Goal: Task Accomplishment & Management: Use online tool/utility

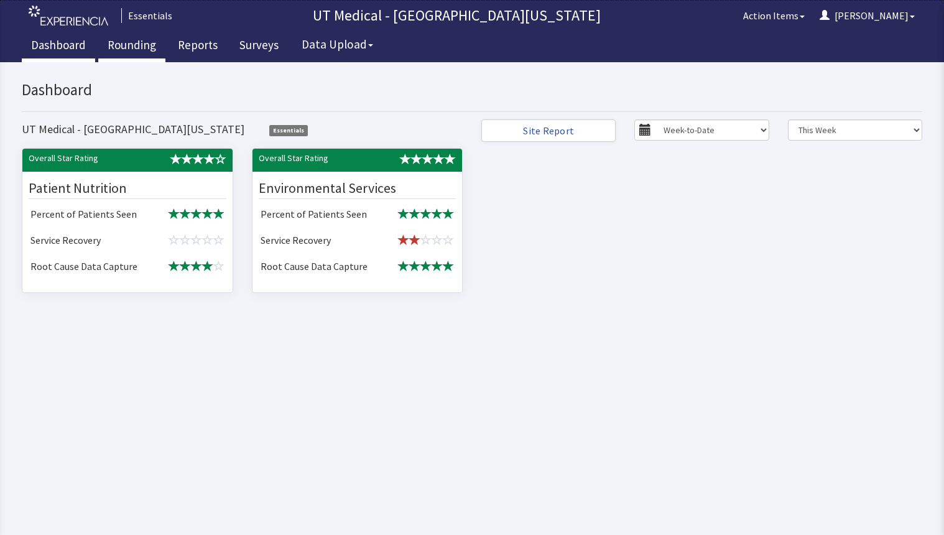
click at [139, 42] on link "Rounding" at bounding box center [131, 46] width 67 height 31
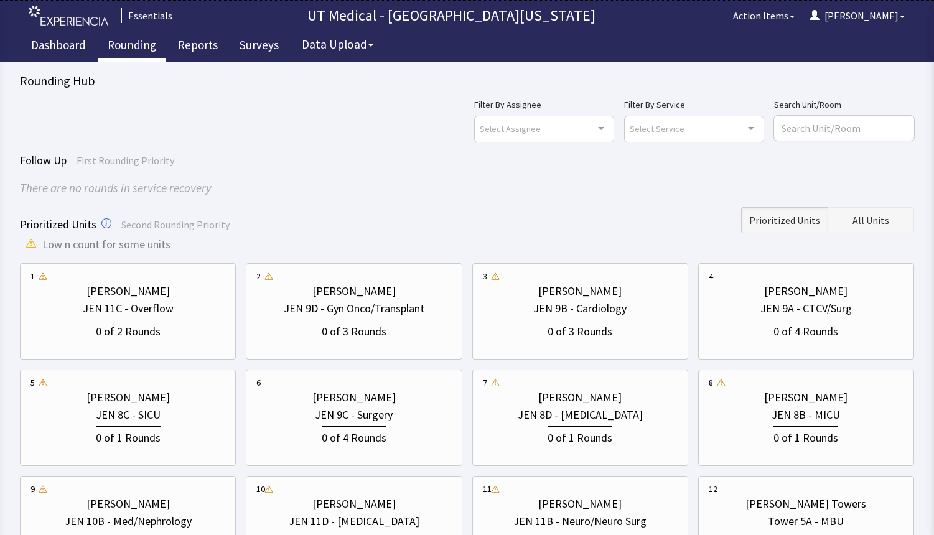
click at [897, 226] on button "All Units" at bounding box center [871, 220] width 86 height 26
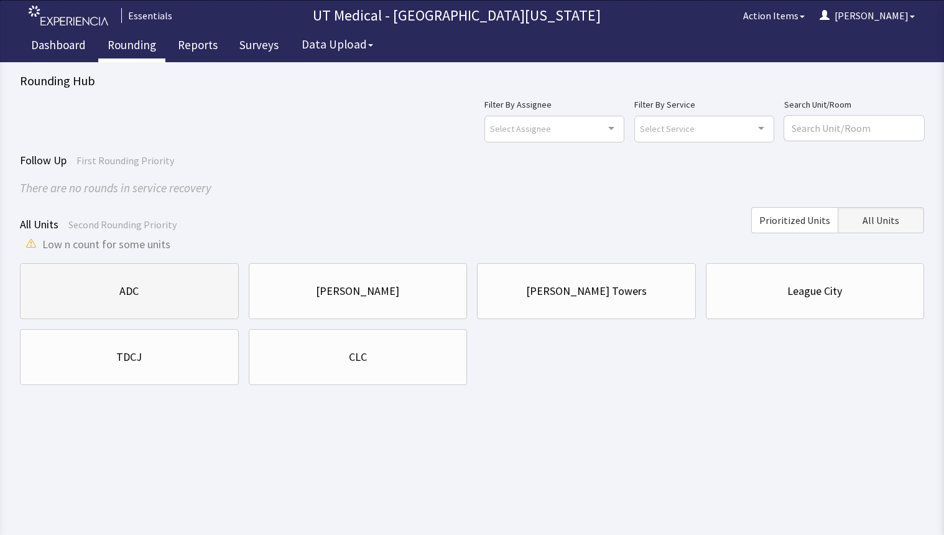
click at [159, 287] on div "ADC" at bounding box center [129, 290] width 198 height 17
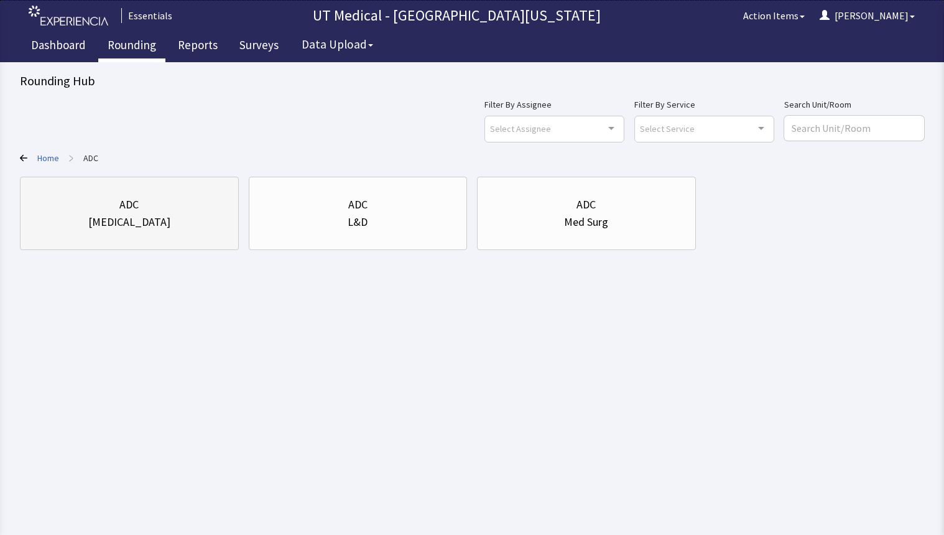
click at [188, 240] on div "ADC ICU" at bounding box center [129, 214] width 198 height 60
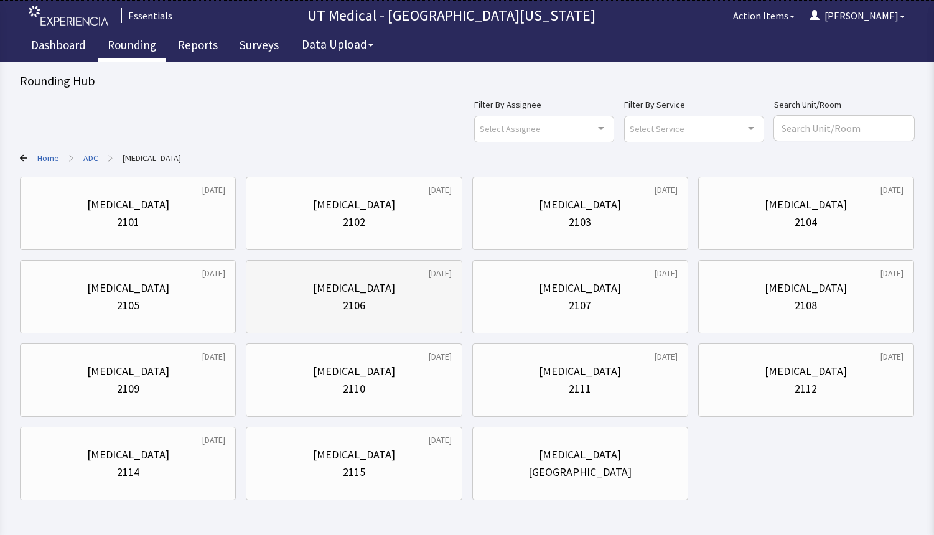
click at [380, 301] on div "2106" at bounding box center [353, 305] width 195 height 17
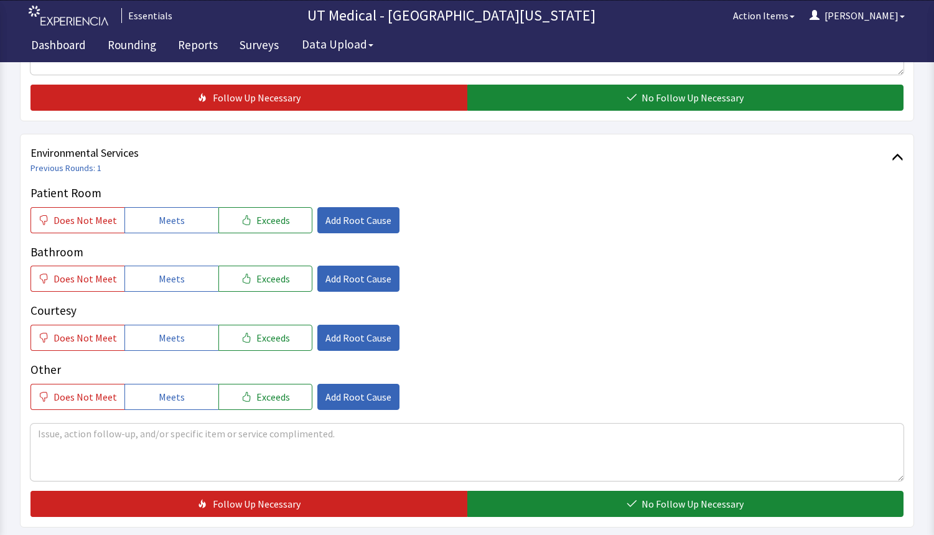
scroll to position [560, 0]
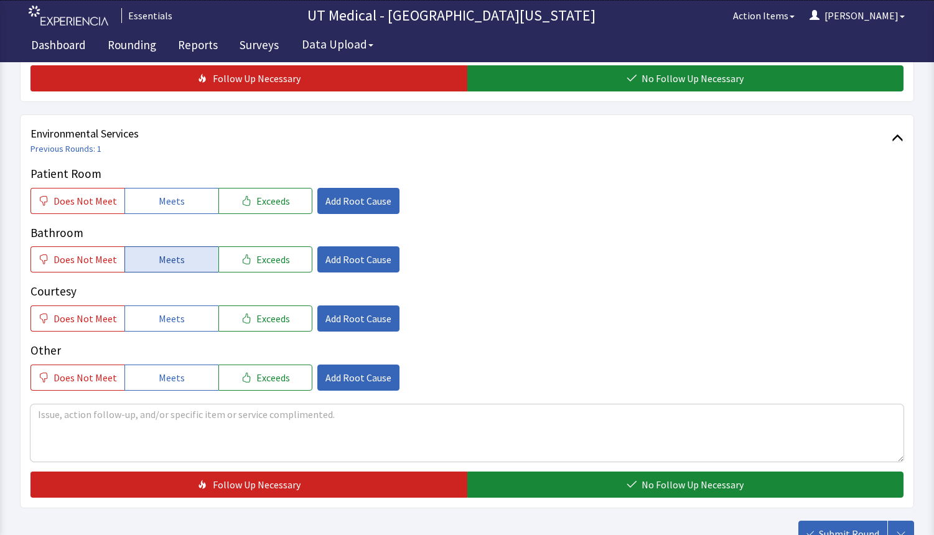
click at [159, 268] on button "Meets" at bounding box center [171, 259] width 94 height 26
click at [159, 201] on span "Meets" at bounding box center [172, 201] width 26 height 15
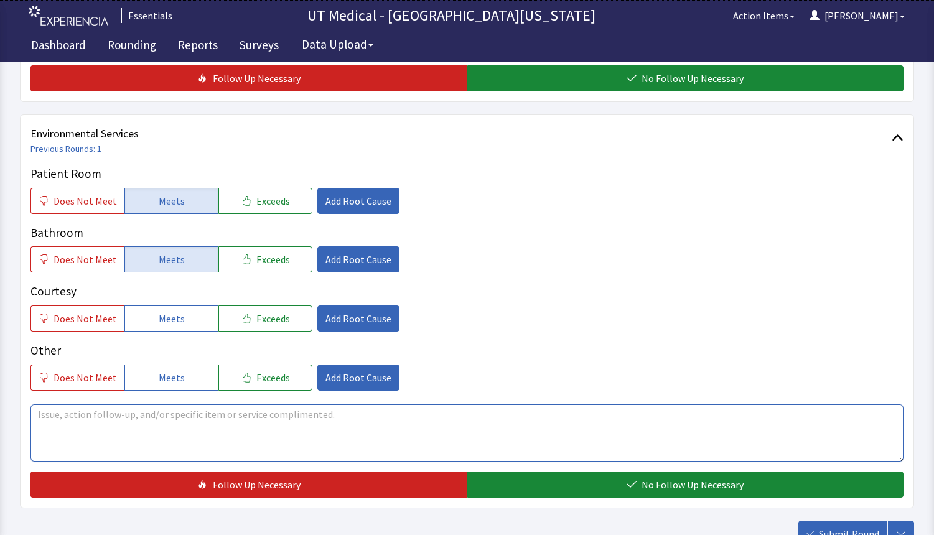
click at [145, 417] on textarea at bounding box center [466, 432] width 873 height 57
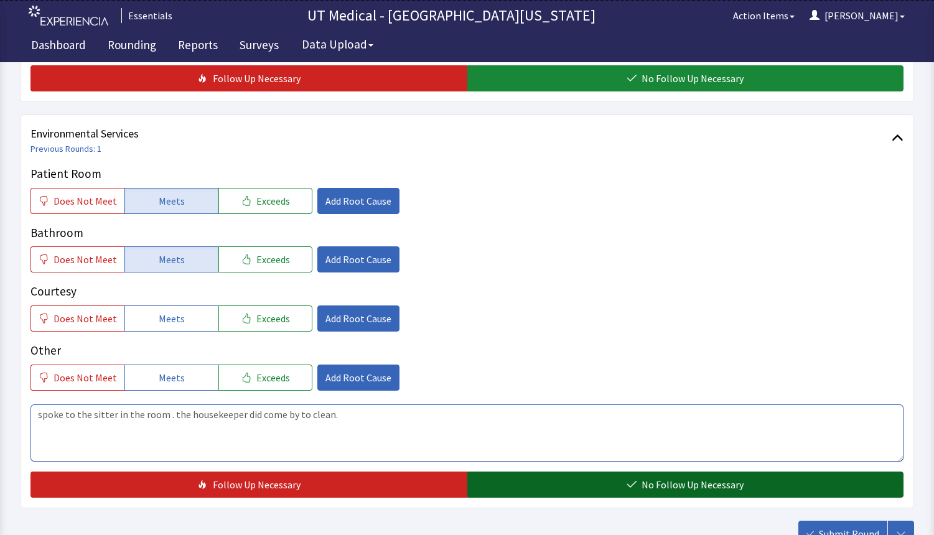
type textarea "spoke to the sitter in the room . the housekeeper did come by to clean."
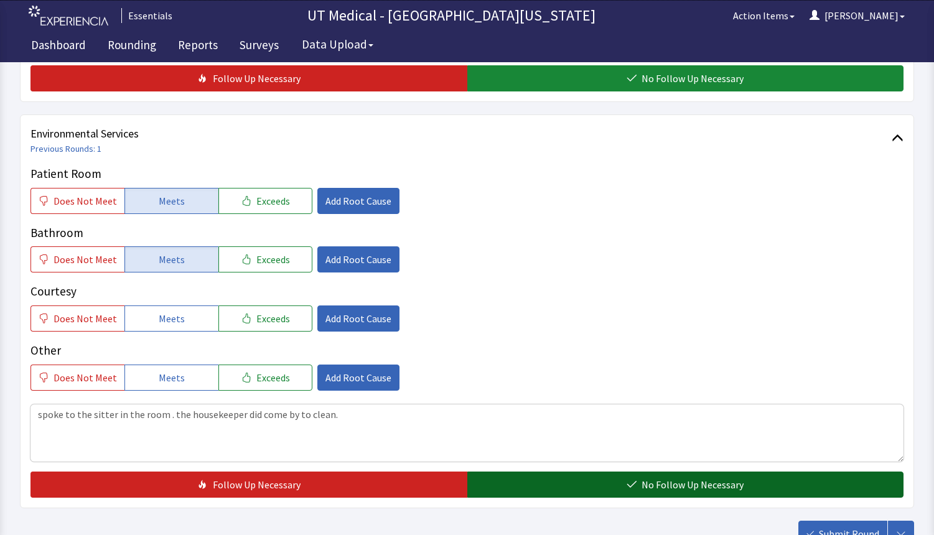
click at [567, 483] on button "No Follow Up Necessary" at bounding box center [685, 485] width 437 height 26
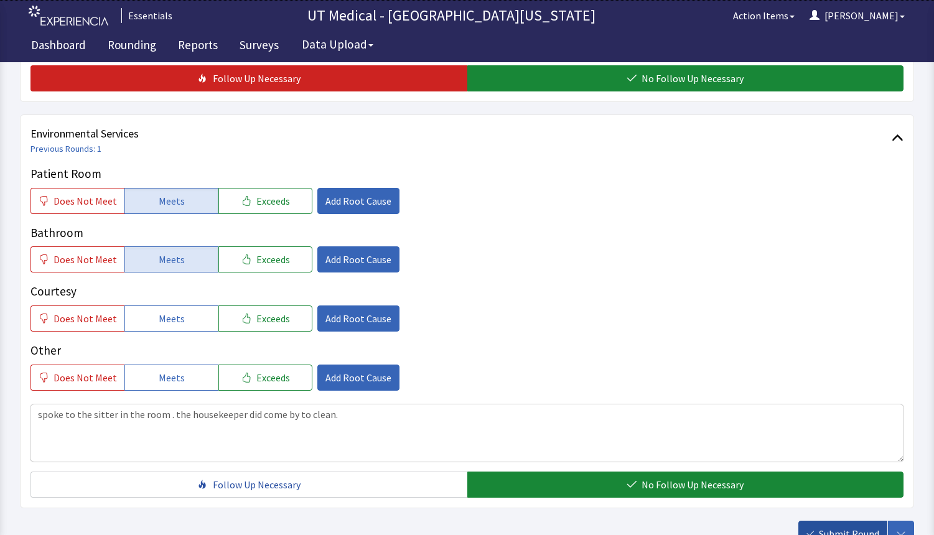
click at [824, 529] on span "Submit Round" at bounding box center [849, 533] width 60 height 15
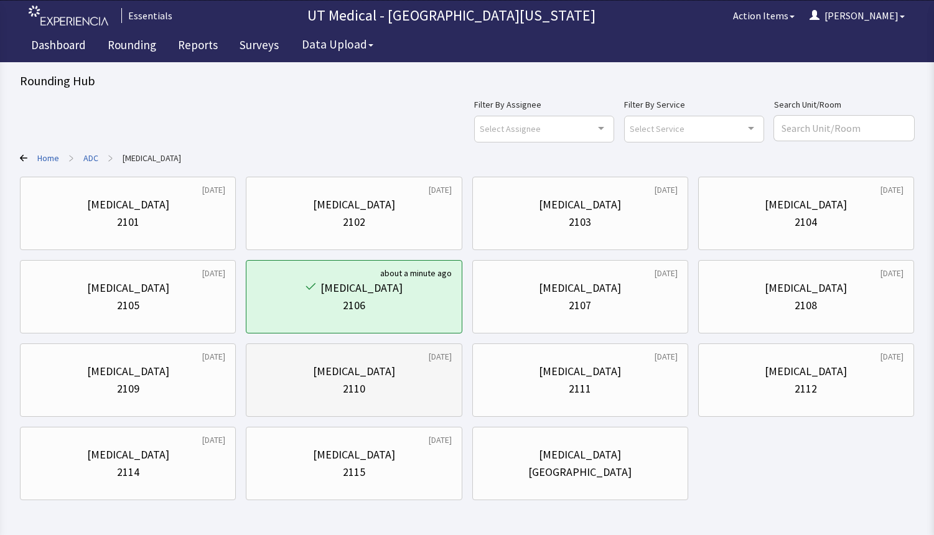
click at [353, 358] on div "ICU 2110" at bounding box center [353, 380] width 195 height 60
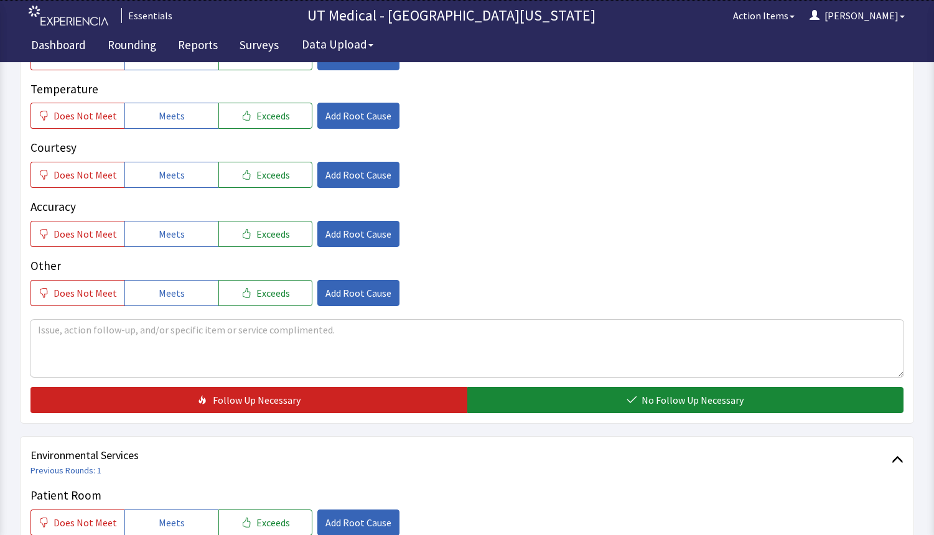
scroll to position [373, 0]
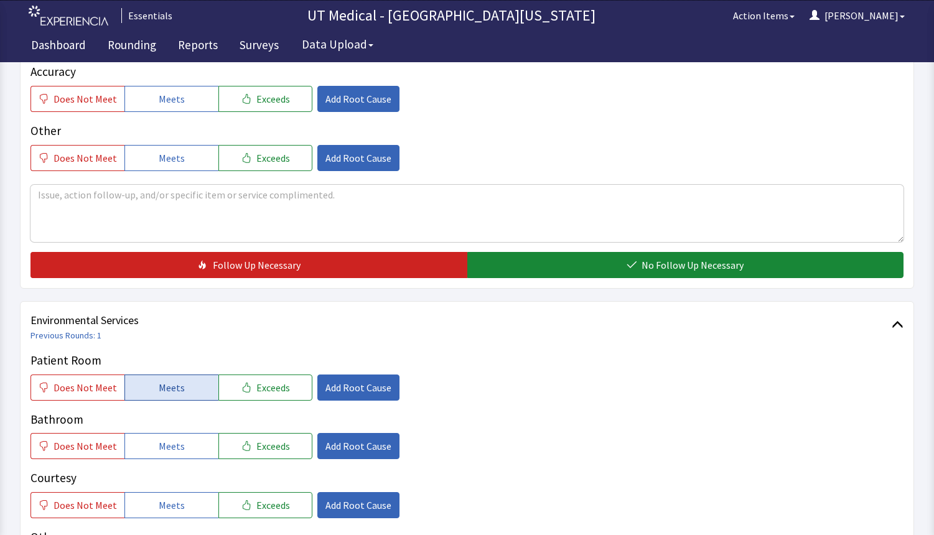
click at [178, 391] on span "Meets" at bounding box center [172, 387] width 26 height 15
click at [166, 446] on span "Meets" at bounding box center [172, 446] width 26 height 15
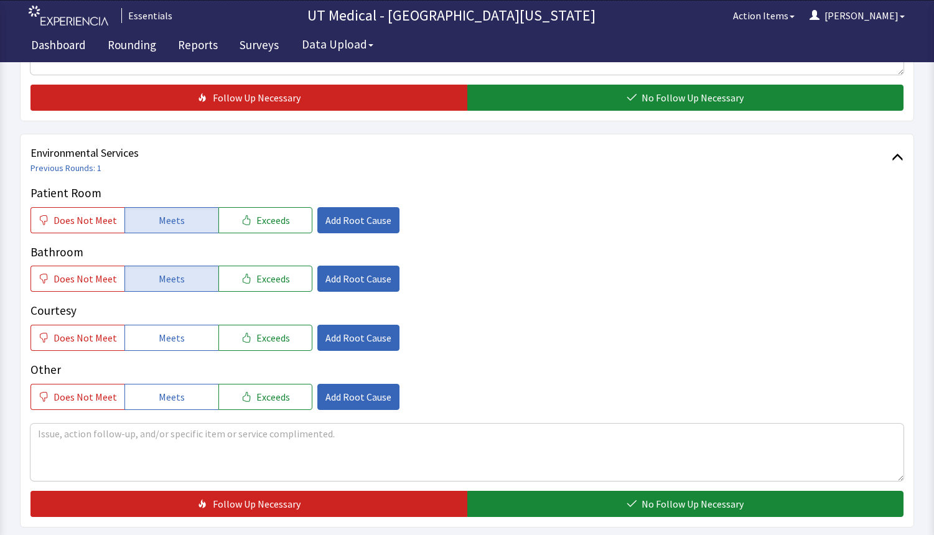
scroll to position [560, 0]
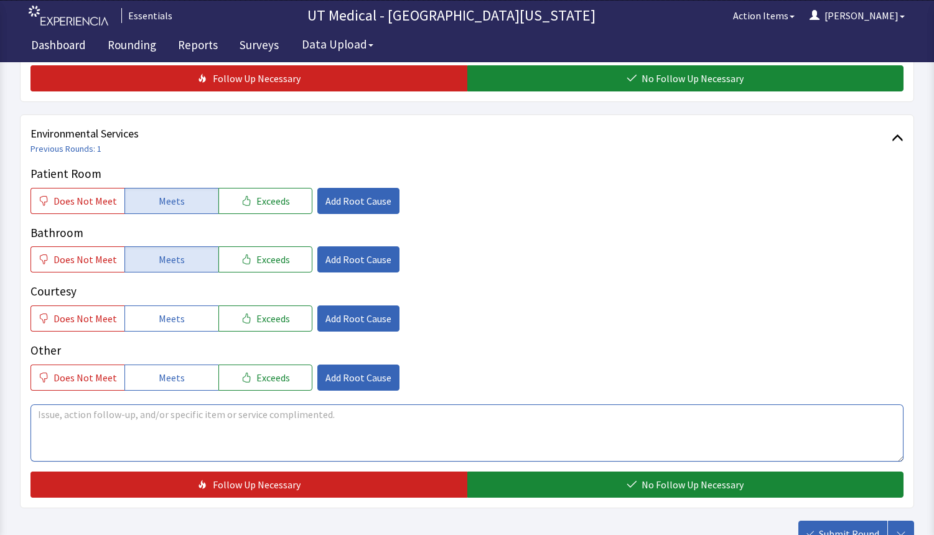
click at [168, 447] on textarea at bounding box center [466, 432] width 873 height 57
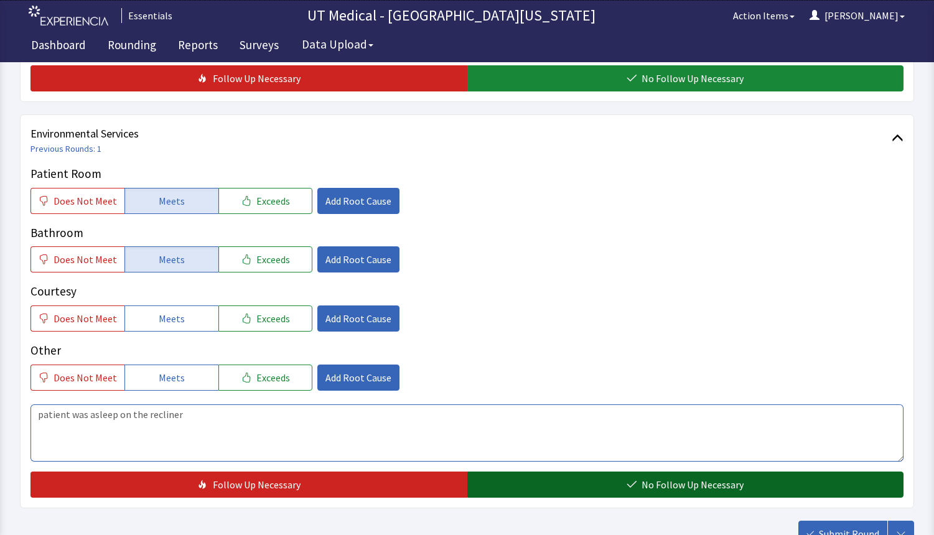
type textarea "patient was asleep on the recliner"
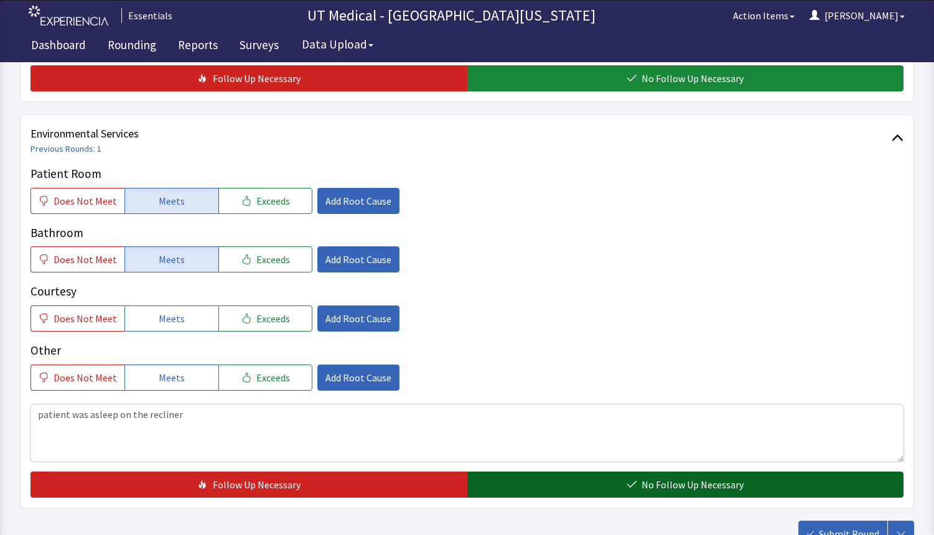
click at [659, 482] on span "No Follow Up Necessary" at bounding box center [692, 484] width 102 height 15
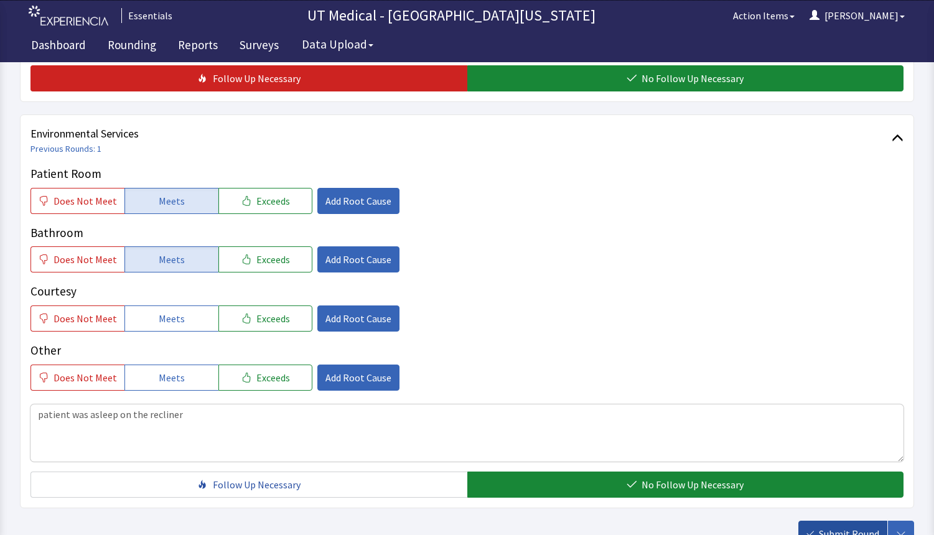
click at [820, 531] on span "Submit Round" at bounding box center [849, 533] width 60 height 15
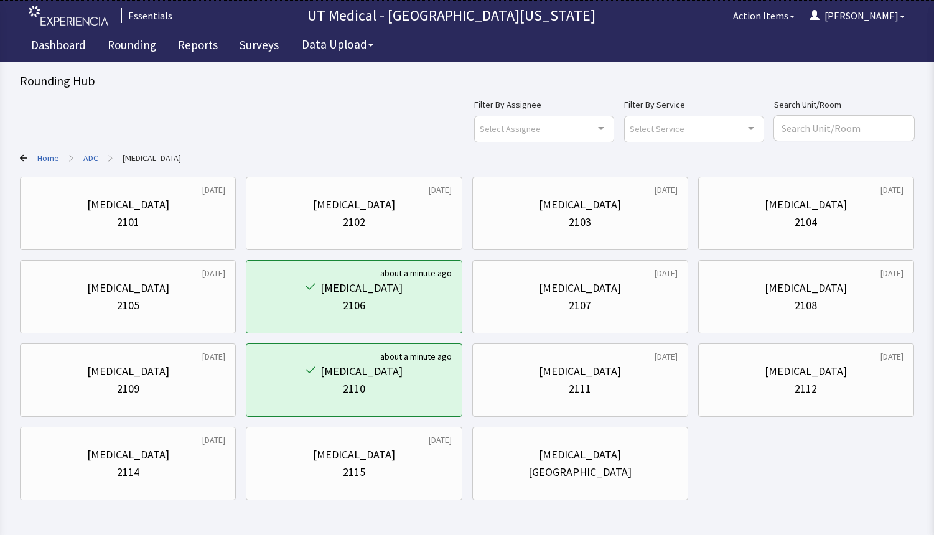
click at [91, 154] on link "ADC" at bounding box center [90, 158] width 15 height 12
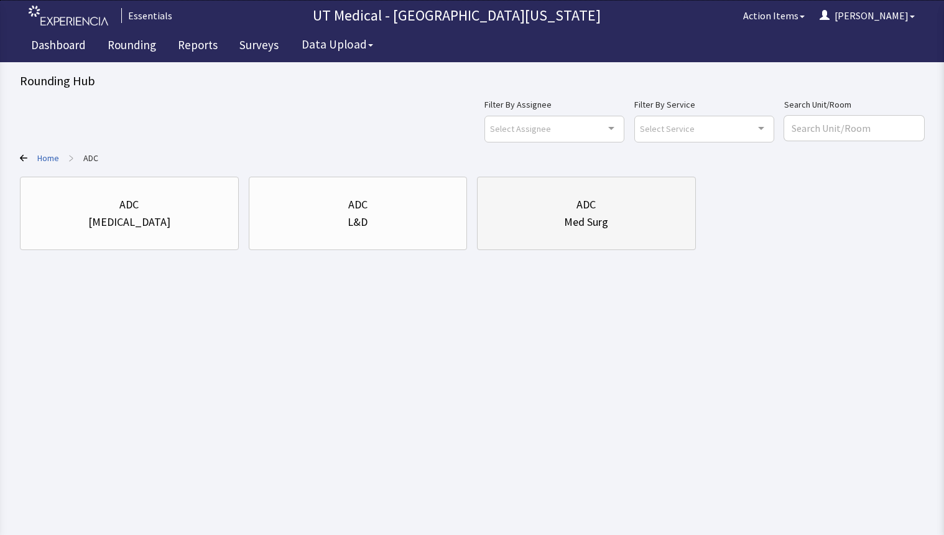
click at [632, 235] on div "ADC Med Surg" at bounding box center [587, 214] width 198 height 60
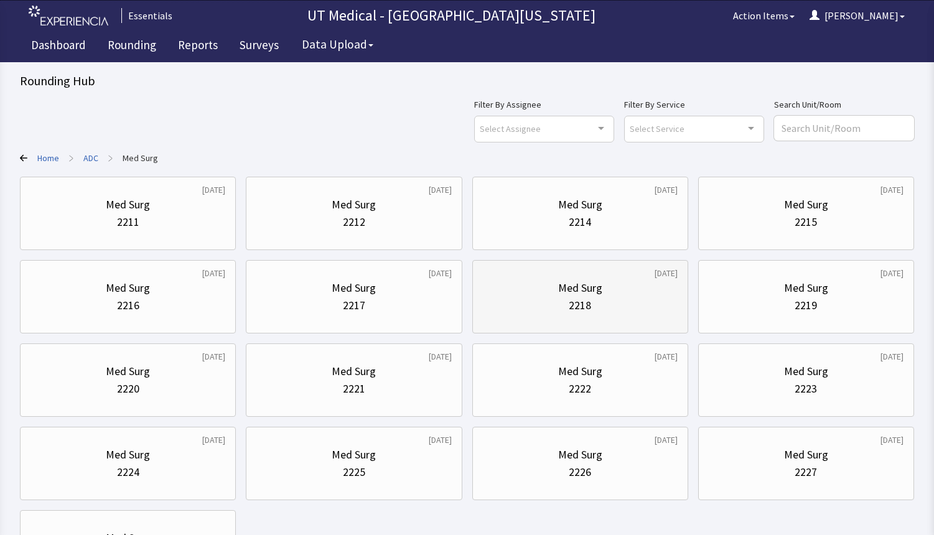
click at [628, 297] on div "2218" at bounding box center [580, 305] width 195 height 17
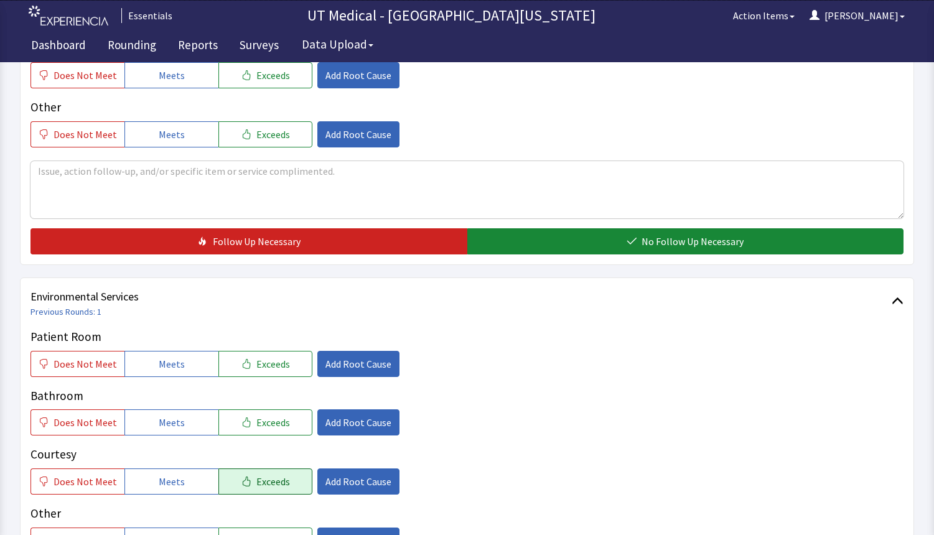
scroll to position [560, 0]
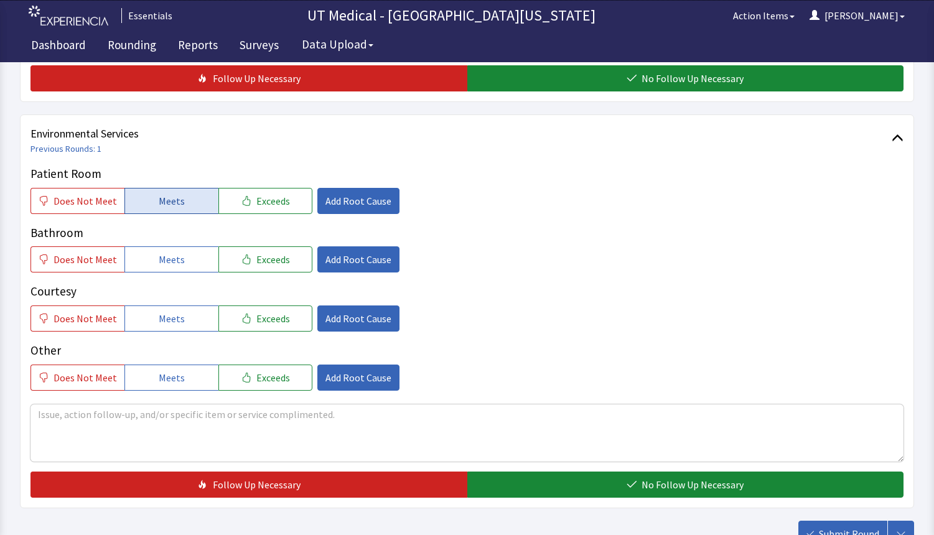
click at [183, 200] on button "Meets" at bounding box center [171, 201] width 94 height 26
click at [175, 253] on span "Meets" at bounding box center [172, 259] width 26 height 15
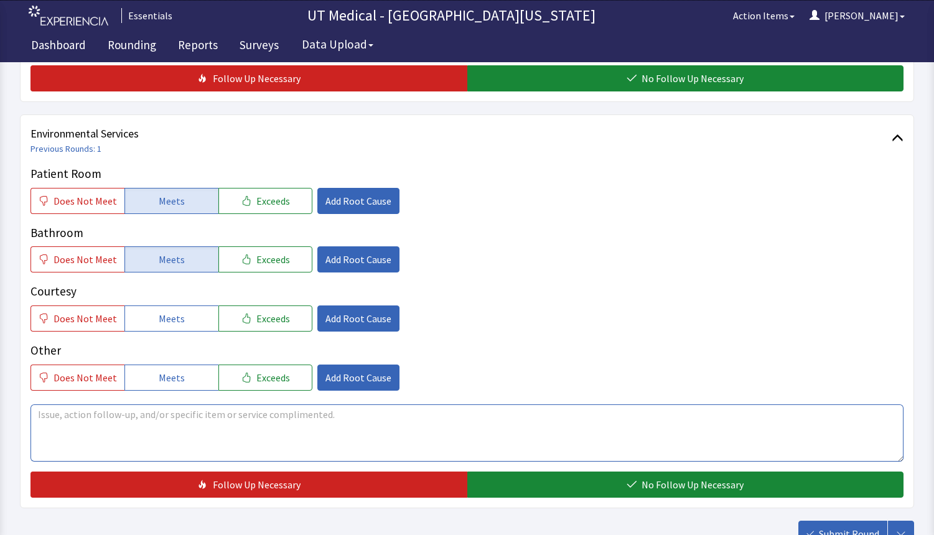
click at [174, 416] on textarea at bounding box center [466, 432] width 873 height 57
type textarea "patient was asleep"
click at [167, 422] on textarea "patient was asleep" at bounding box center [466, 432] width 873 height 57
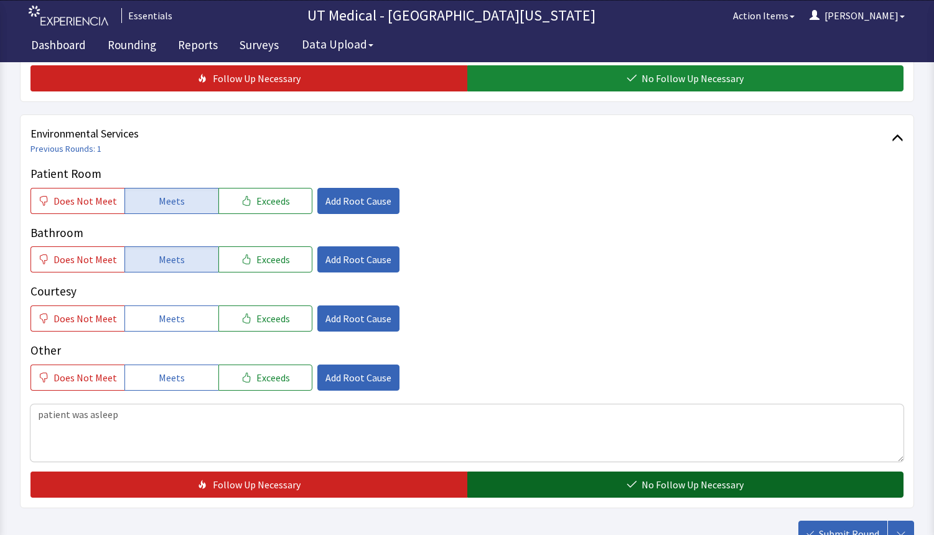
click at [564, 495] on button "No Follow Up Necessary" at bounding box center [685, 485] width 437 height 26
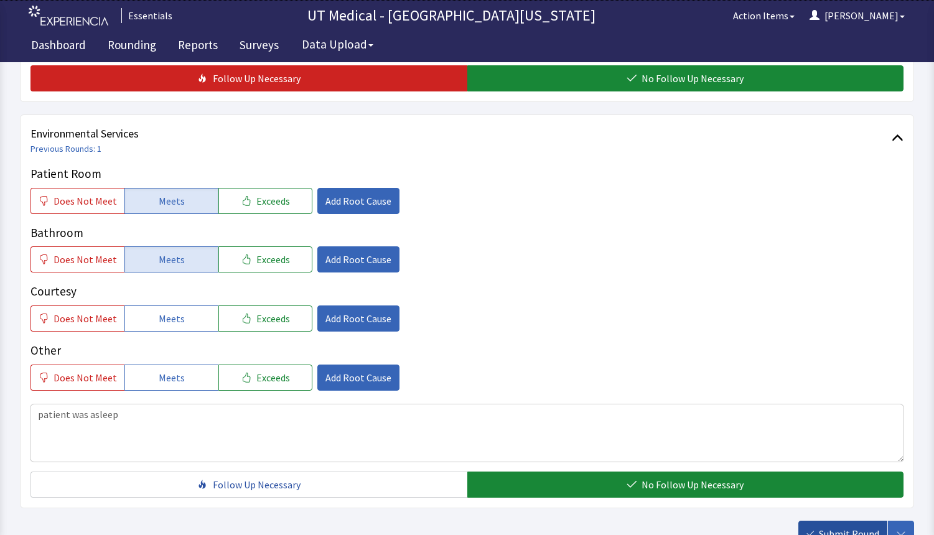
click at [821, 530] on span "Submit Round" at bounding box center [849, 533] width 60 height 15
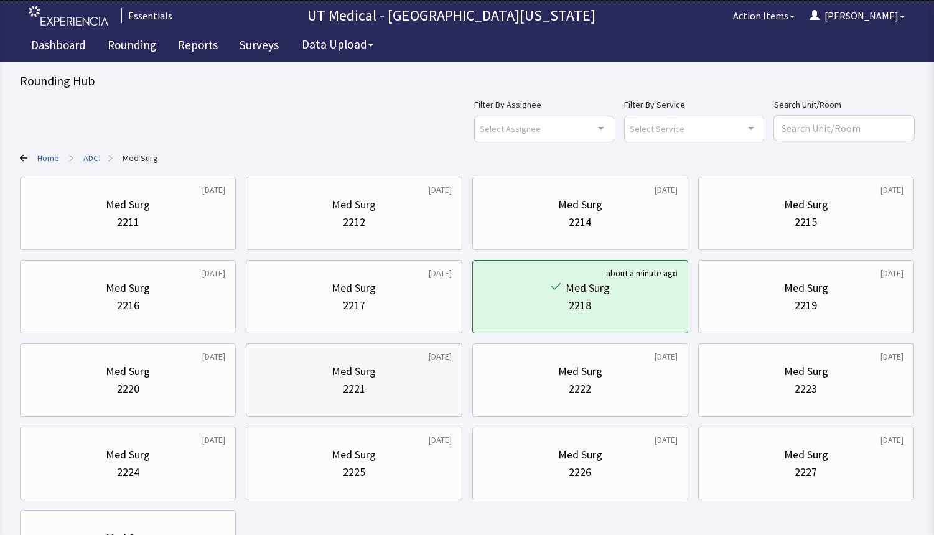
click at [419, 390] on div "2221" at bounding box center [353, 388] width 195 height 17
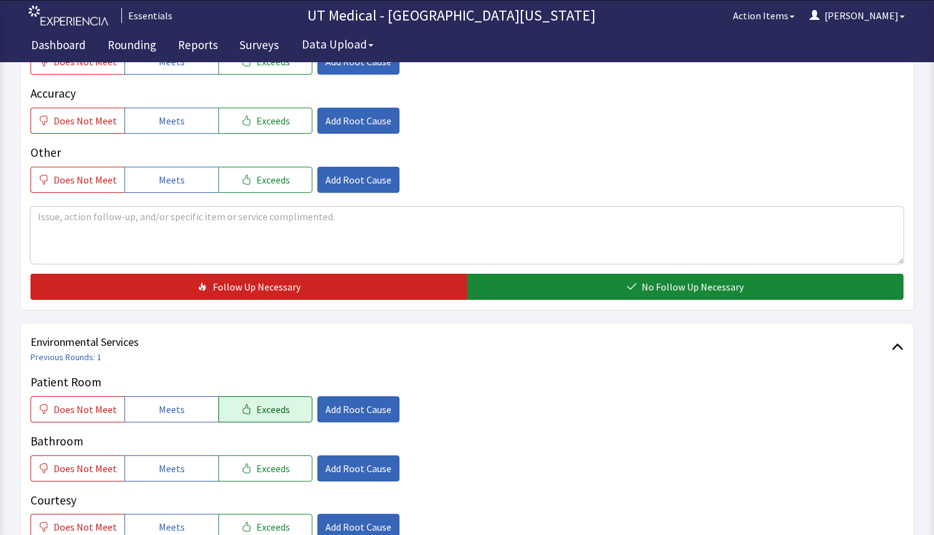
scroll to position [373, 0]
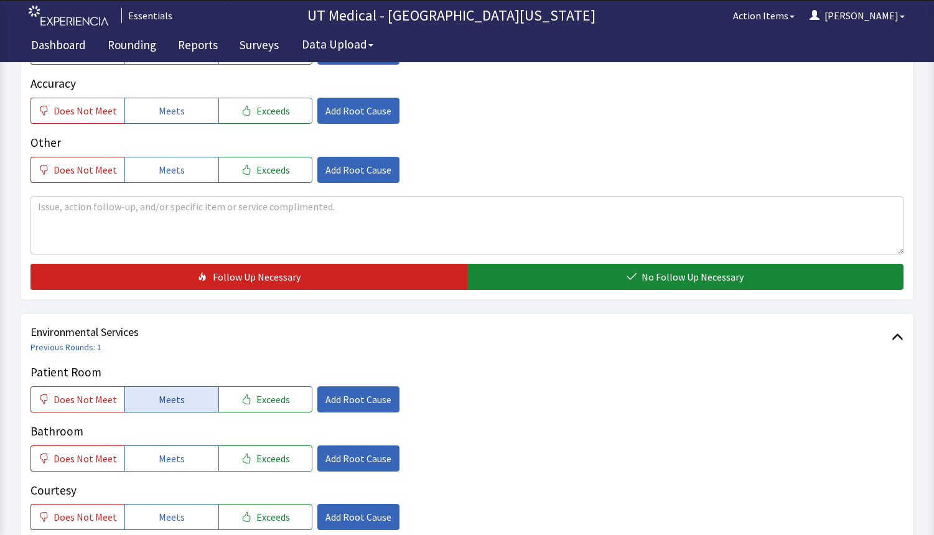
click at [193, 407] on button "Meets" at bounding box center [171, 399] width 94 height 26
click at [179, 447] on button "Meets" at bounding box center [171, 458] width 94 height 26
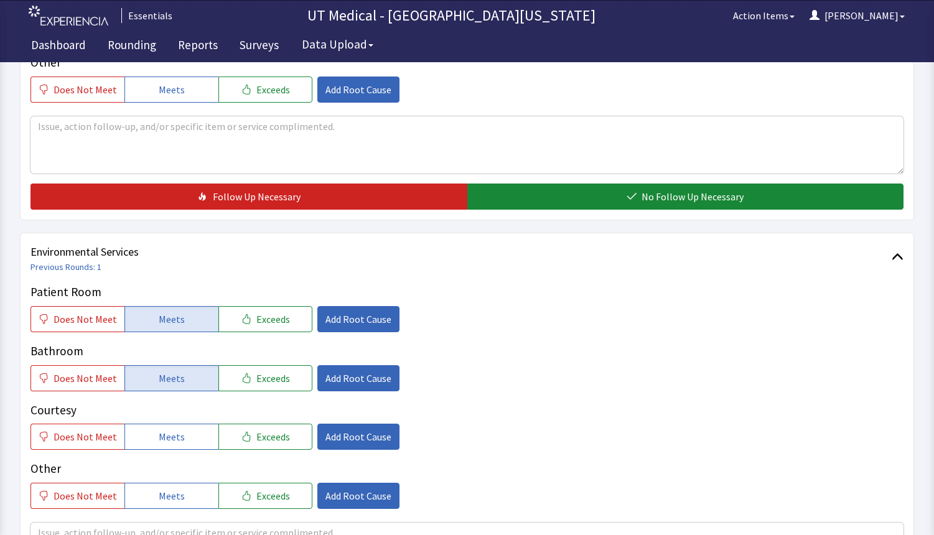
scroll to position [622, 0]
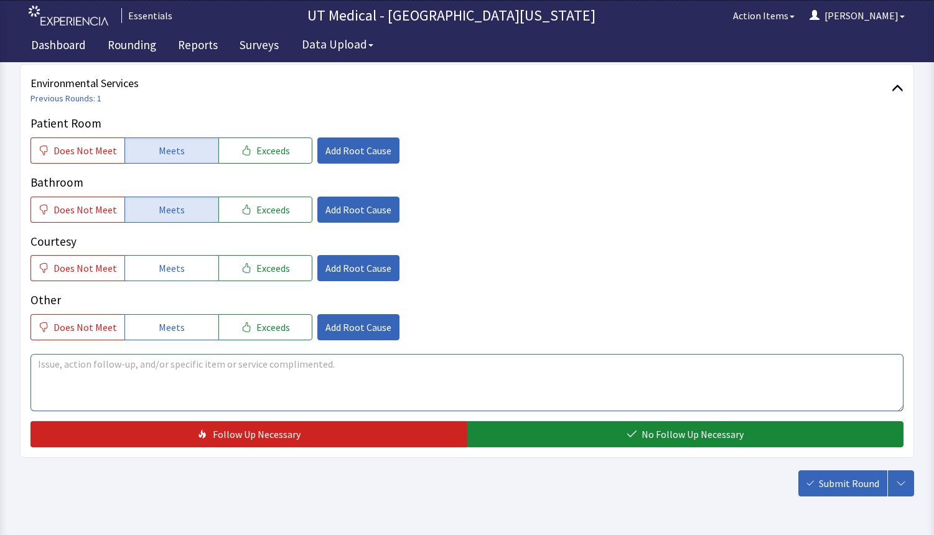
click at [170, 368] on textarea at bounding box center [466, 382] width 873 height 57
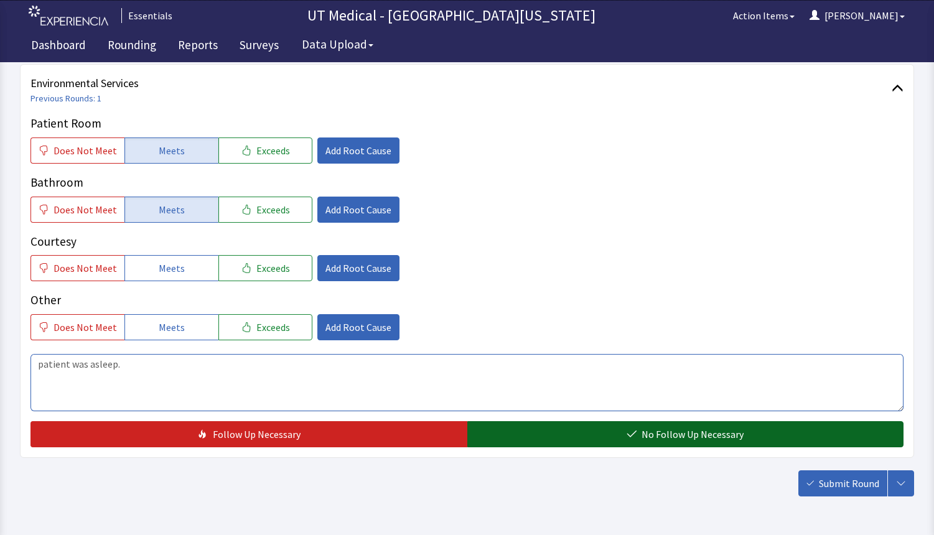
type textarea "patient was asleep."
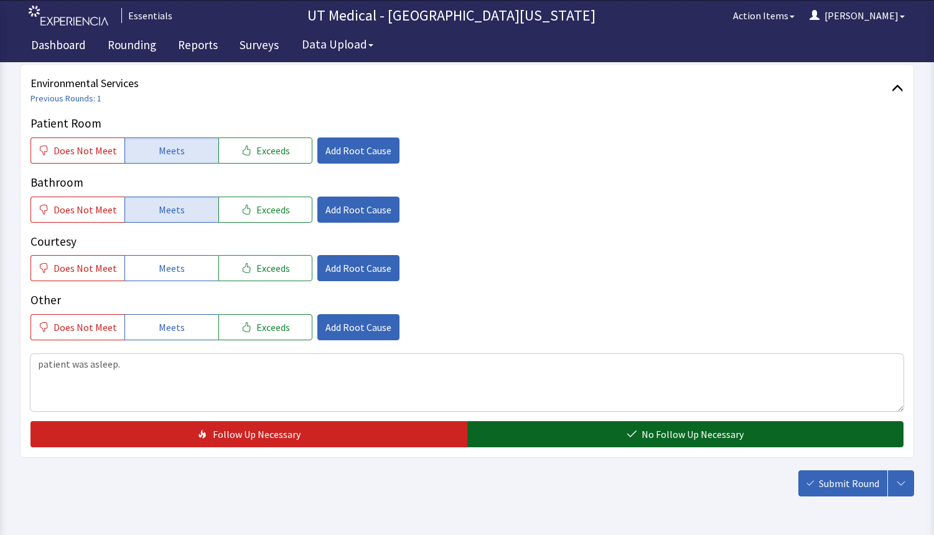
drag, startPoint x: 750, startPoint y: 442, endPoint x: 809, endPoint y: 470, distance: 65.1
click at [752, 442] on button "No Follow Up Necessary" at bounding box center [685, 434] width 437 height 26
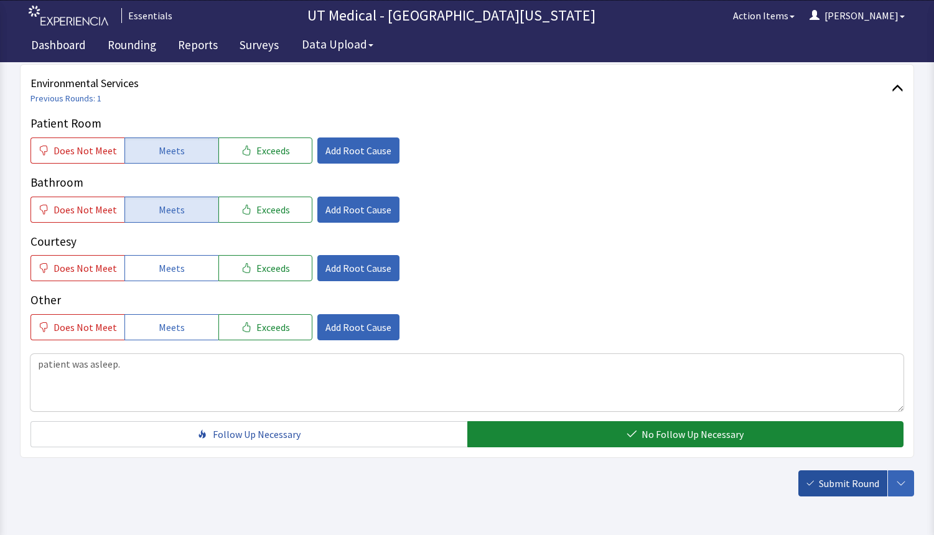
click at [821, 478] on span "Submit Round" at bounding box center [849, 483] width 60 height 15
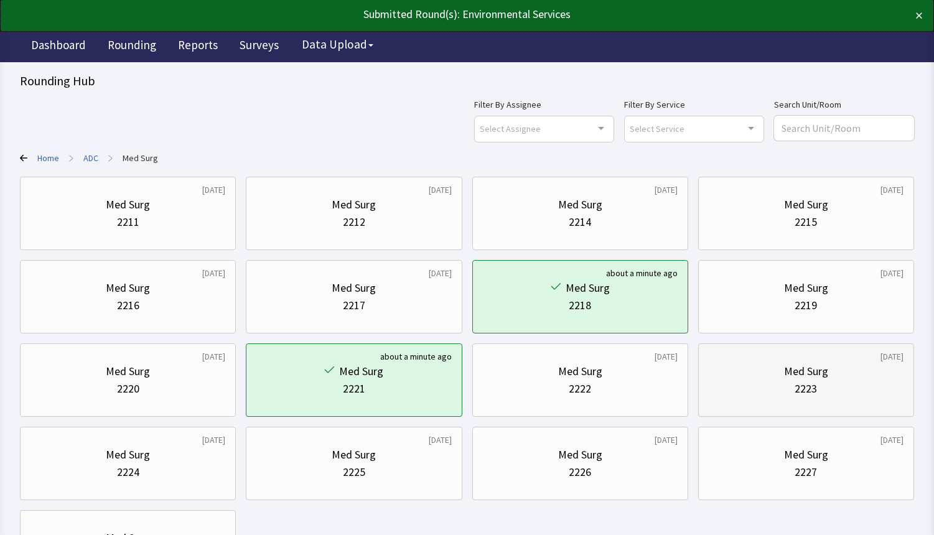
click at [752, 391] on div "2223" at bounding box center [806, 388] width 195 height 17
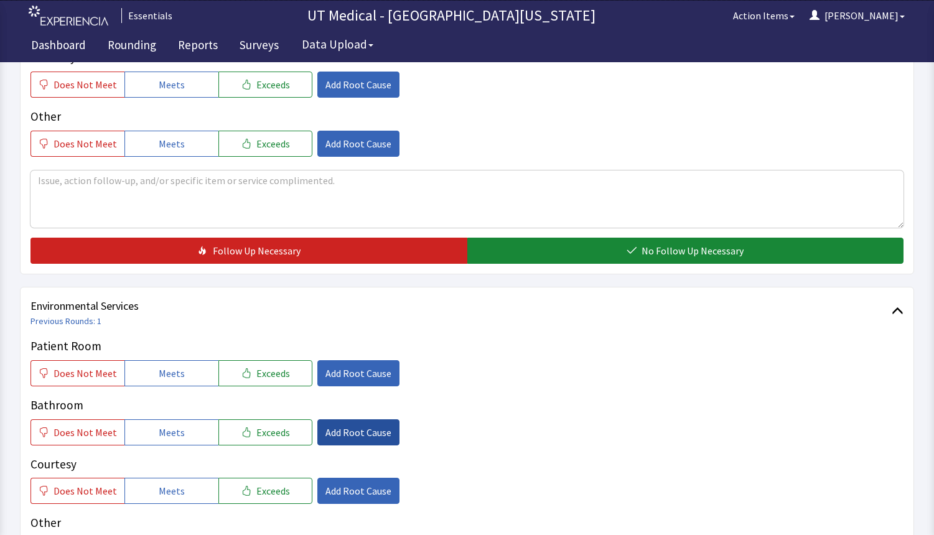
scroll to position [436, 0]
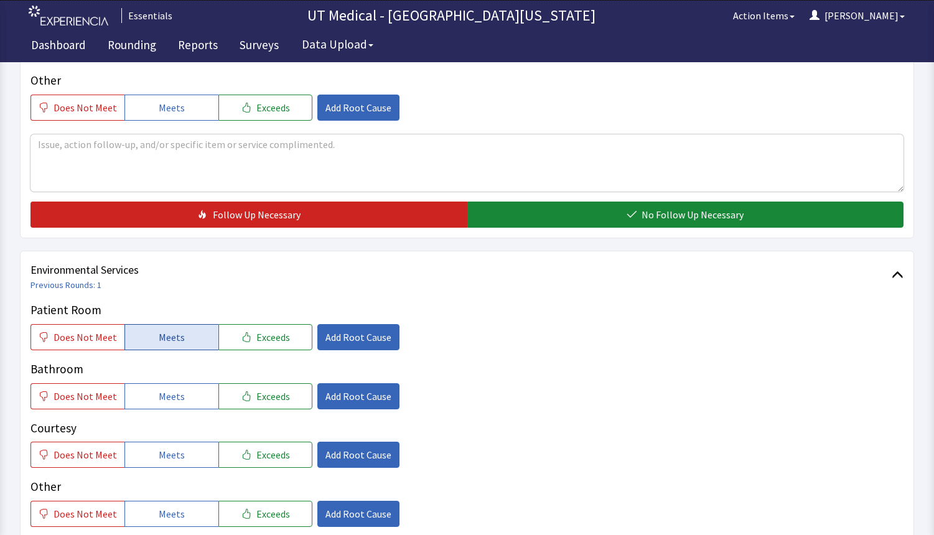
click at [183, 342] on button "Meets" at bounding box center [171, 337] width 94 height 26
drag, startPoint x: 168, startPoint y: 401, endPoint x: 167, endPoint y: 411, distance: 10.0
click at [168, 402] on span "Meets" at bounding box center [172, 396] width 26 height 15
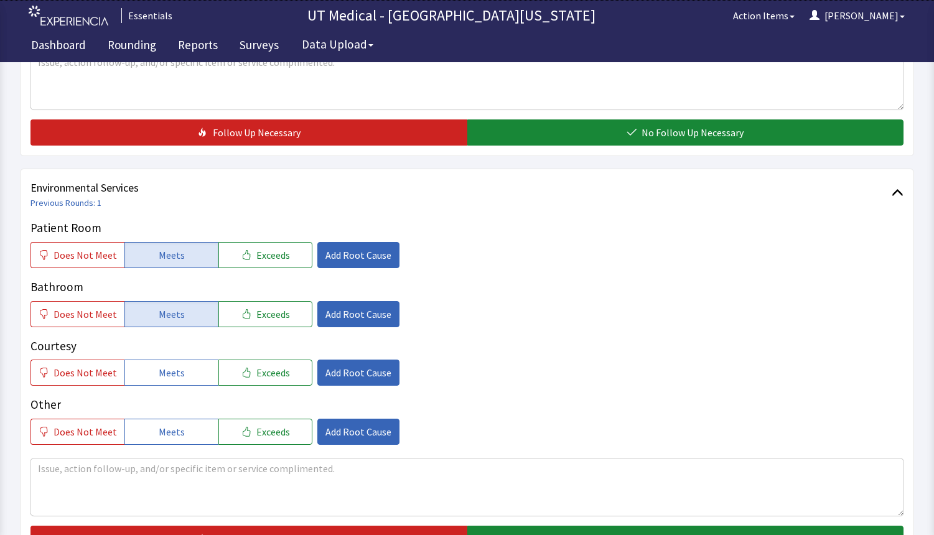
scroll to position [666, 0]
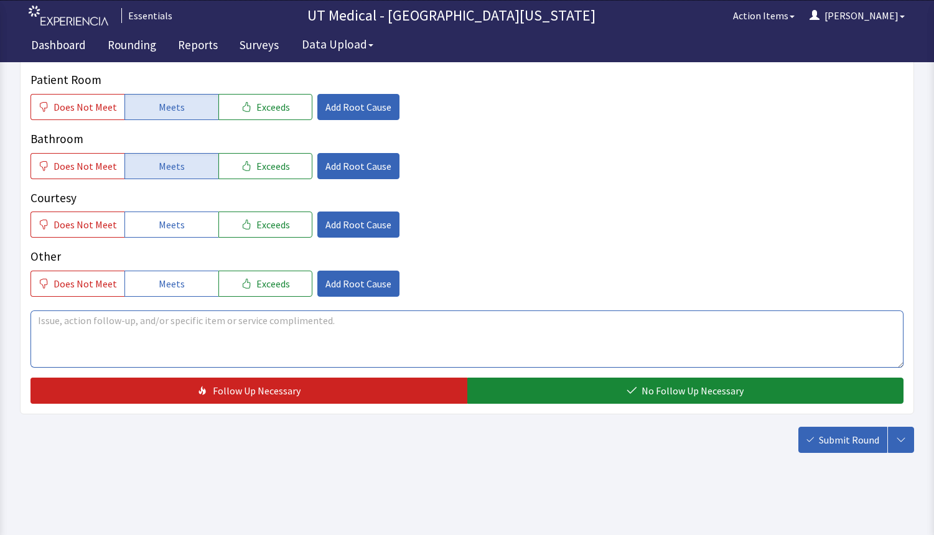
click at [217, 337] on textarea at bounding box center [466, 338] width 873 height 57
click at [207, 329] on textarea at bounding box center [466, 338] width 873 height 57
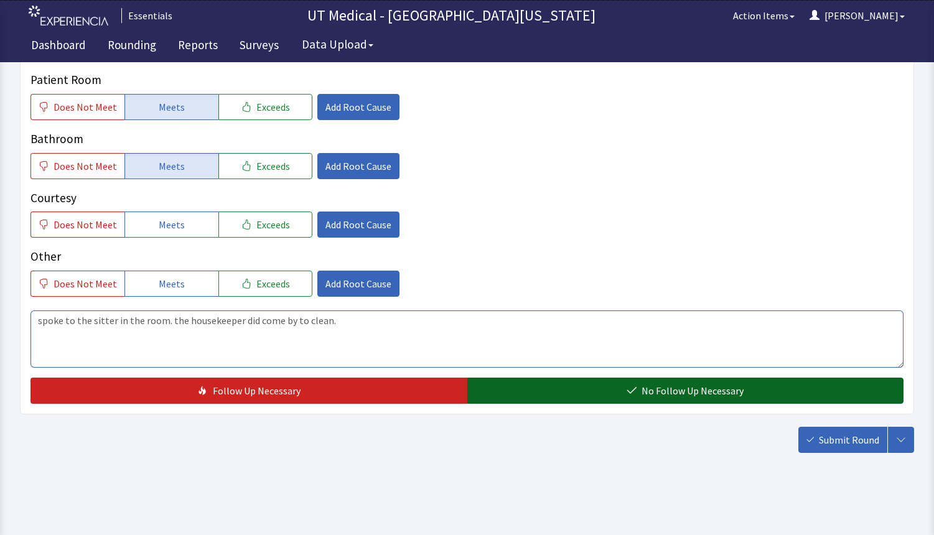
type textarea "spoke to the sitter in the room. the housekeeper did come by to clean."
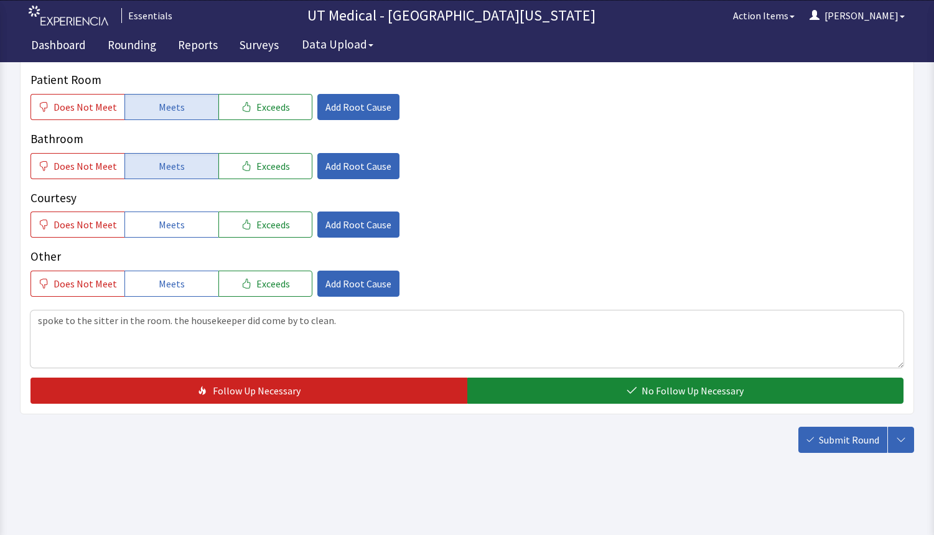
drag, startPoint x: 673, startPoint y: 398, endPoint x: 734, endPoint y: 426, distance: 67.4
click at [672, 397] on span "No Follow Up Necessary" at bounding box center [692, 390] width 102 height 15
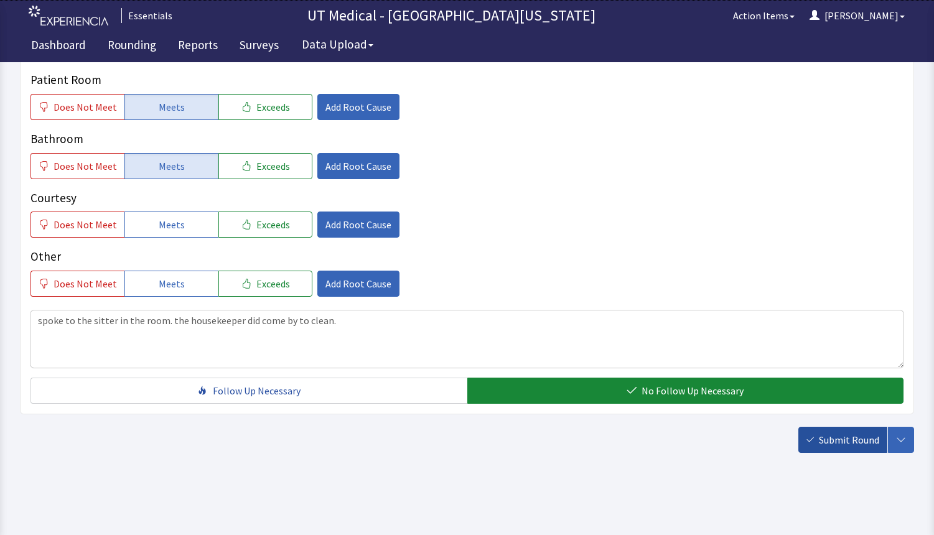
click at [832, 443] on span "Submit Round" at bounding box center [849, 439] width 60 height 15
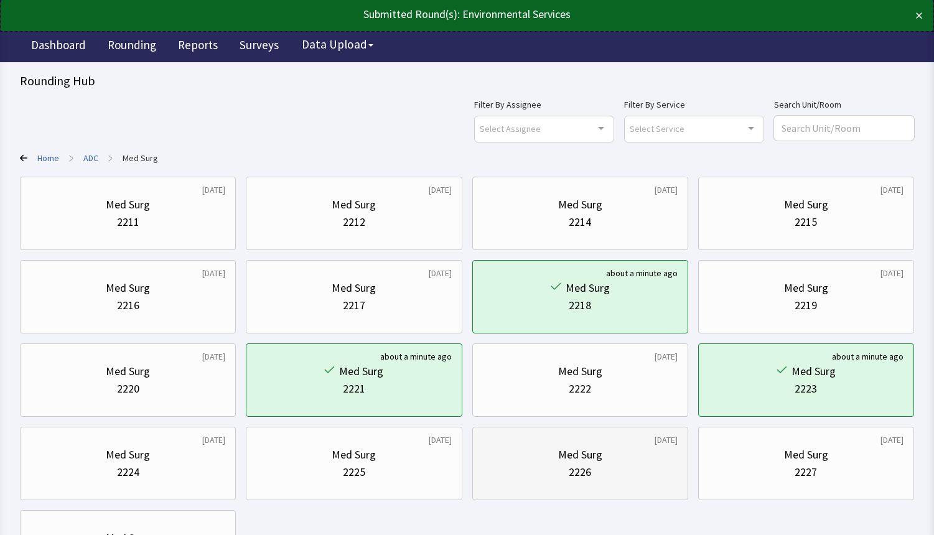
click at [648, 464] on div "2226" at bounding box center [580, 472] width 195 height 17
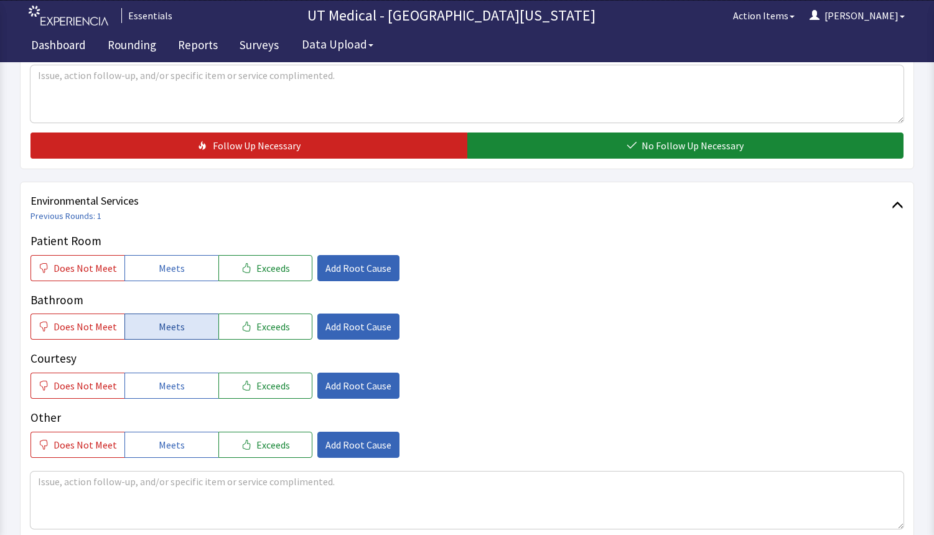
scroll to position [498, 0]
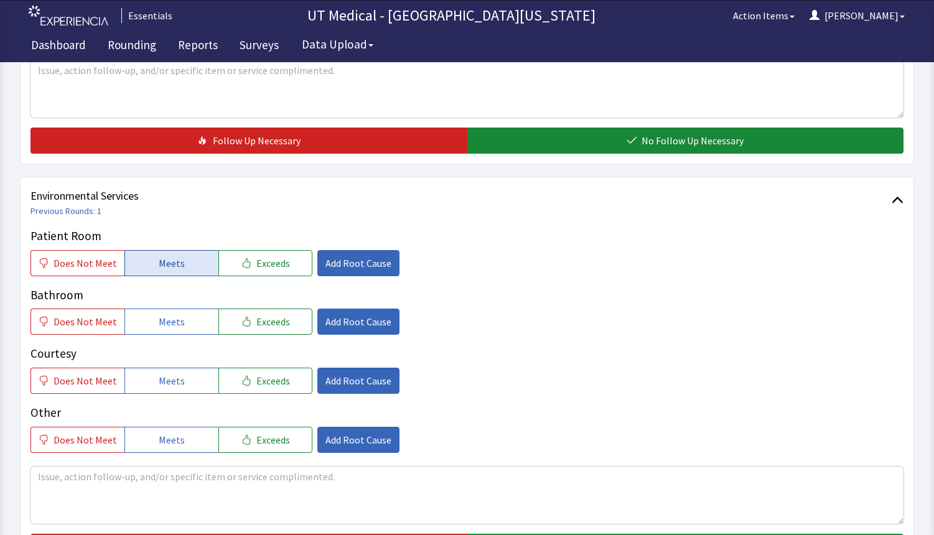
click at [189, 272] on button "Meets" at bounding box center [171, 263] width 94 height 26
click at [179, 320] on button "Meets" at bounding box center [171, 322] width 94 height 26
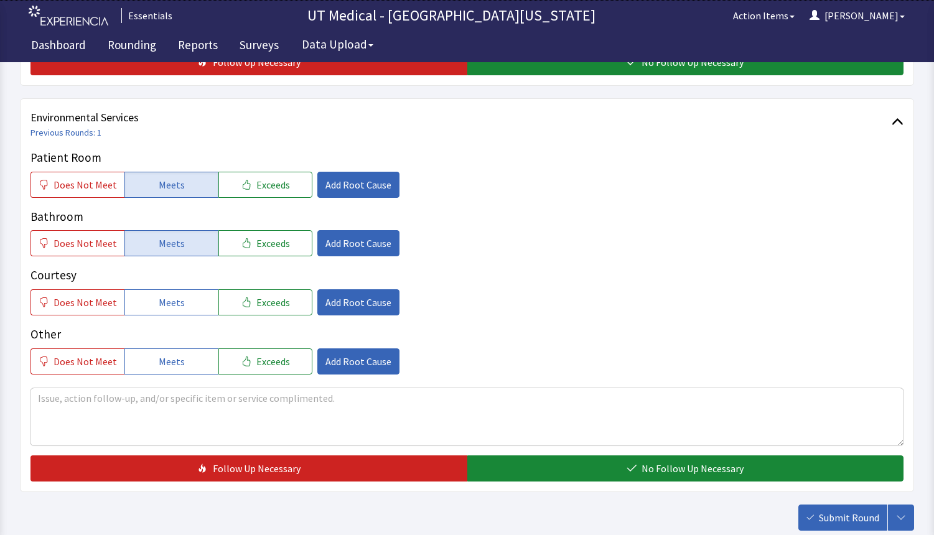
scroll to position [654, 0]
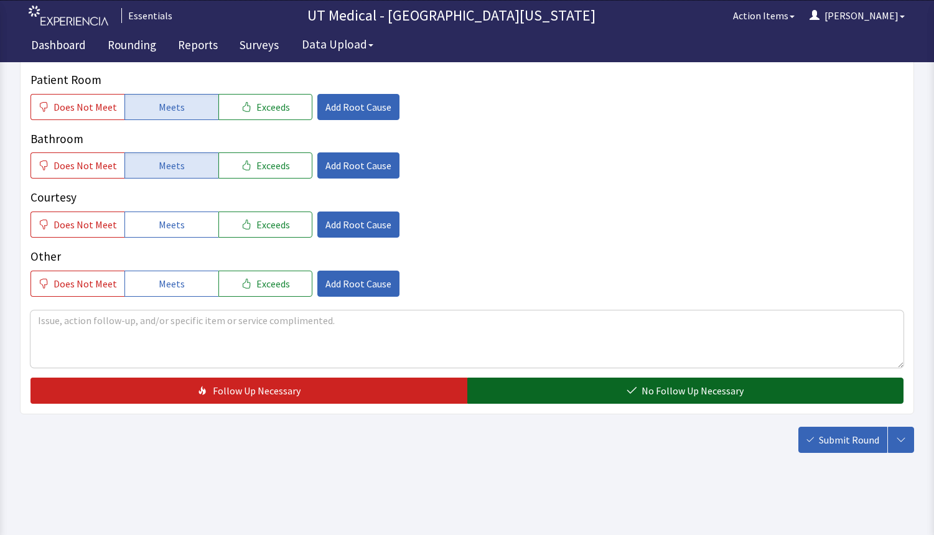
click at [700, 383] on span "No Follow Up Necessary" at bounding box center [692, 390] width 102 height 15
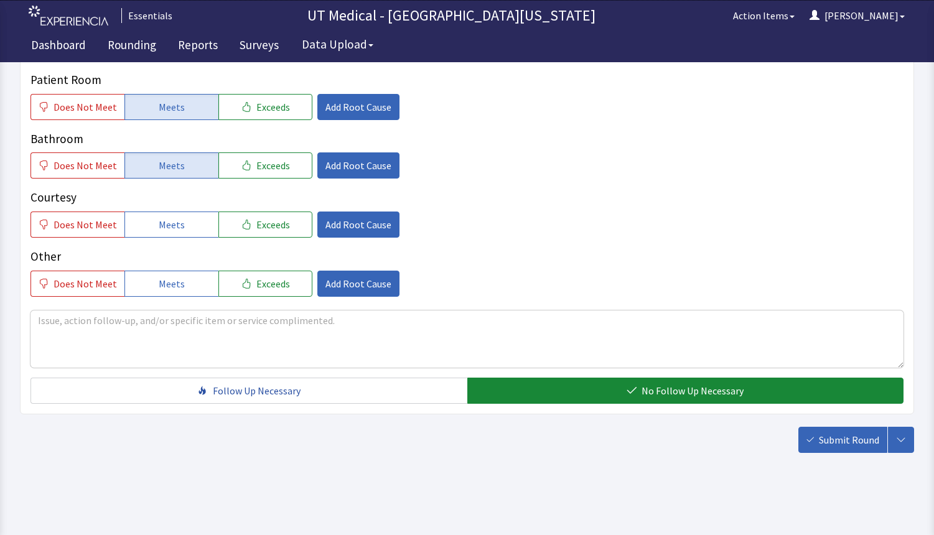
click at [816, 442] on button "Submit Round" at bounding box center [842, 440] width 89 height 26
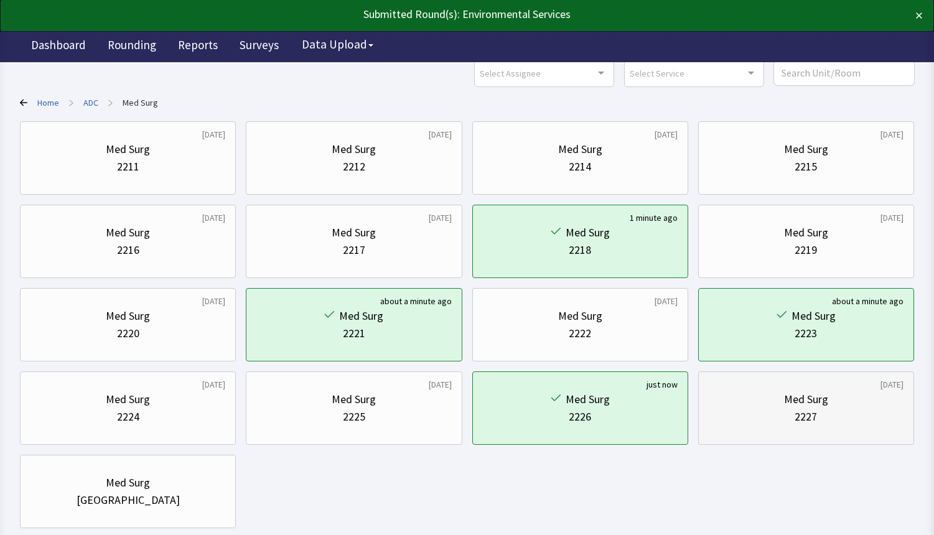
scroll to position [131, 0]
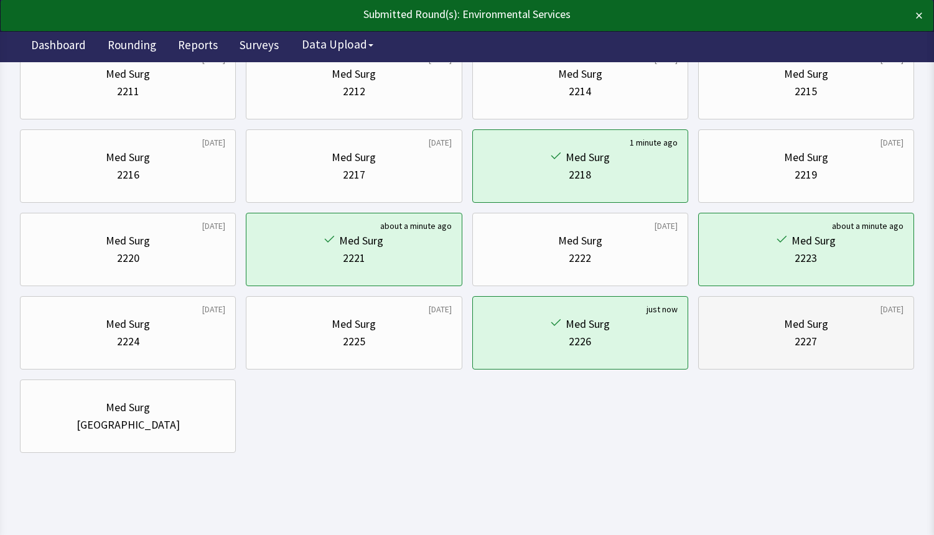
click at [815, 344] on div "2227" at bounding box center [806, 341] width 22 height 17
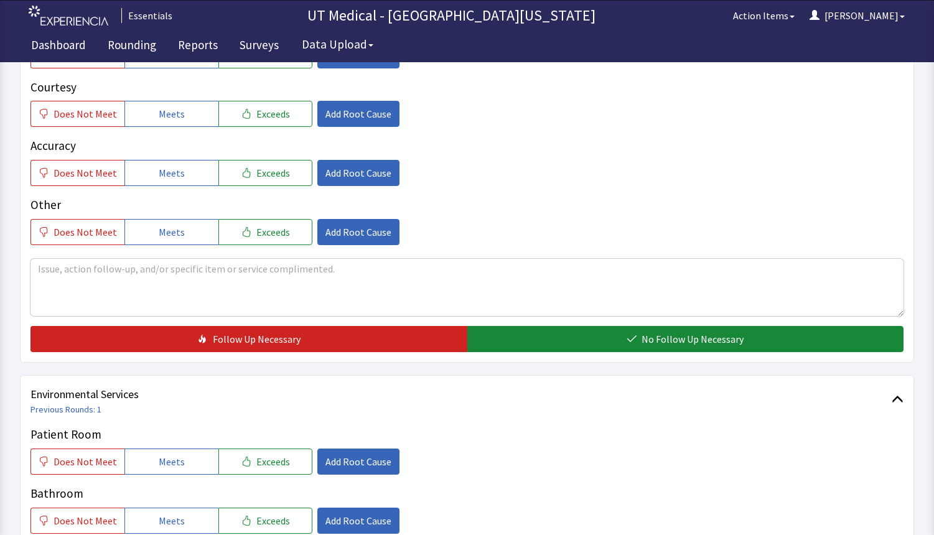
scroll to position [498, 0]
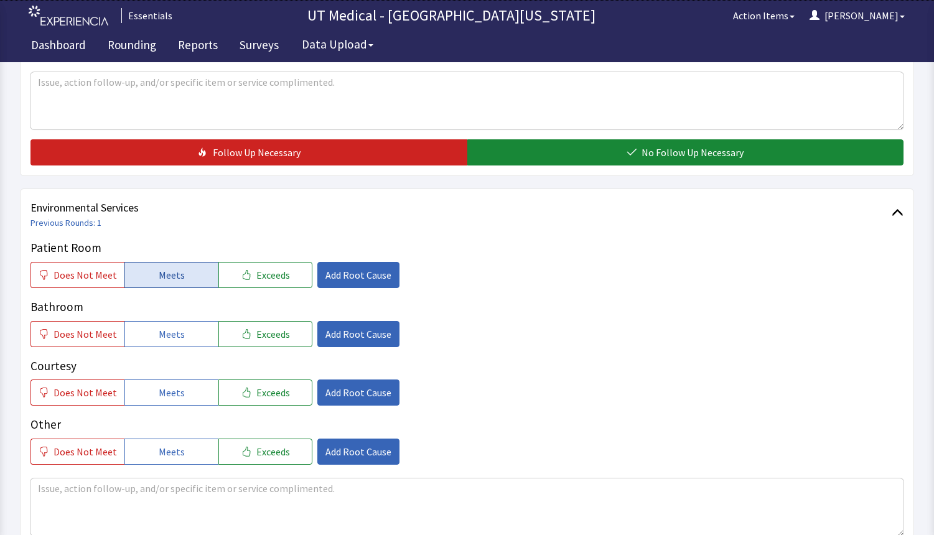
click at [175, 276] on span "Meets" at bounding box center [172, 275] width 26 height 15
click at [172, 335] on span "Meets" at bounding box center [172, 334] width 26 height 15
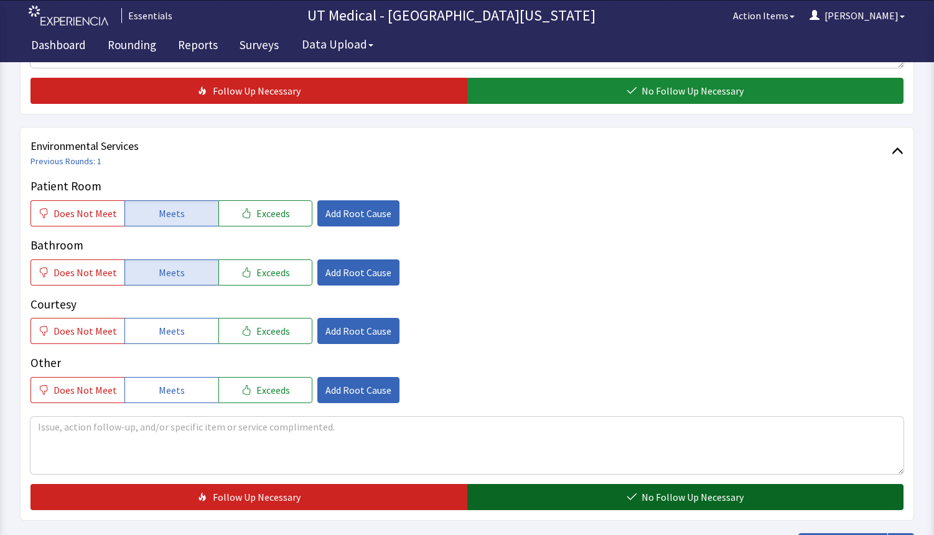
scroll to position [666, 0]
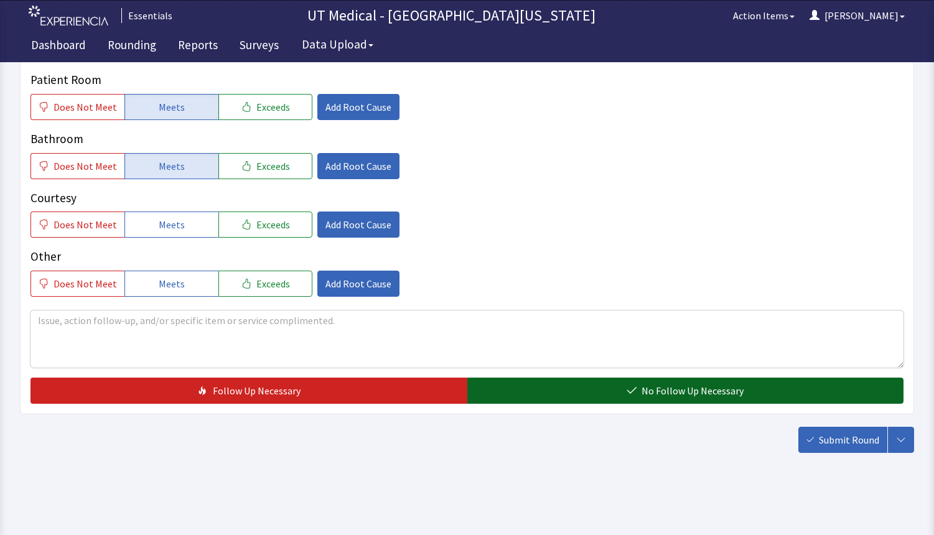
click at [698, 395] on span "No Follow Up Necessary" at bounding box center [692, 390] width 102 height 15
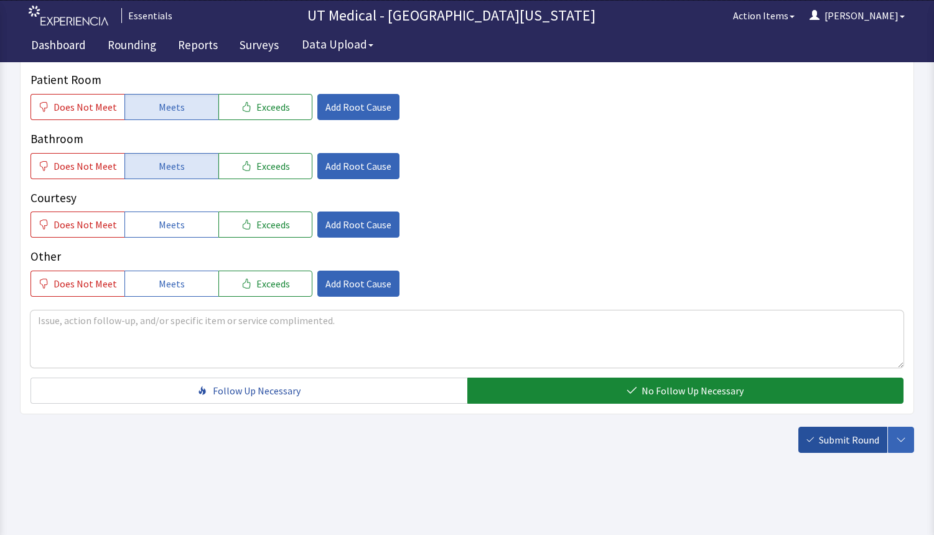
click at [830, 433] on span "Submit Round" at bounding box center [849, 439] width 60 height 15
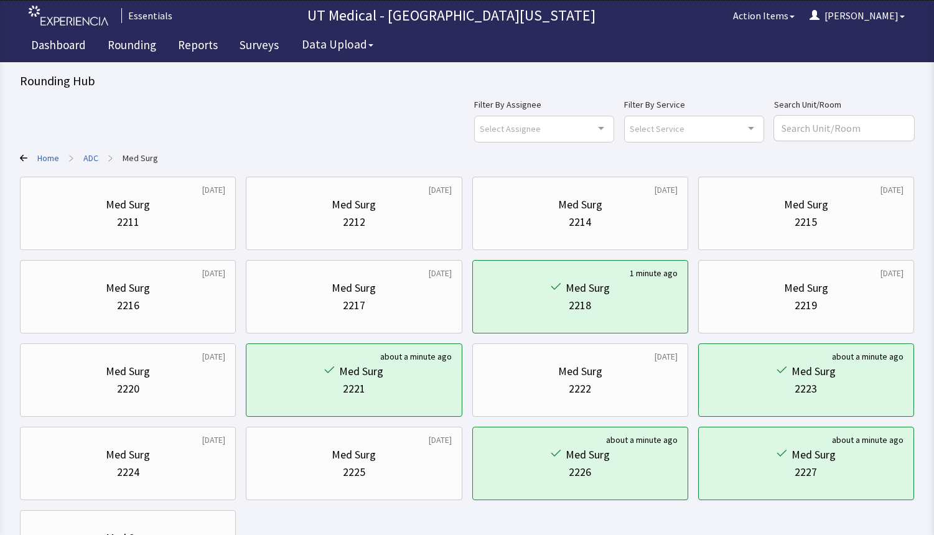
click at [93, 162] on link "ADC" at bounding box center [90, 158] width 15 height 12
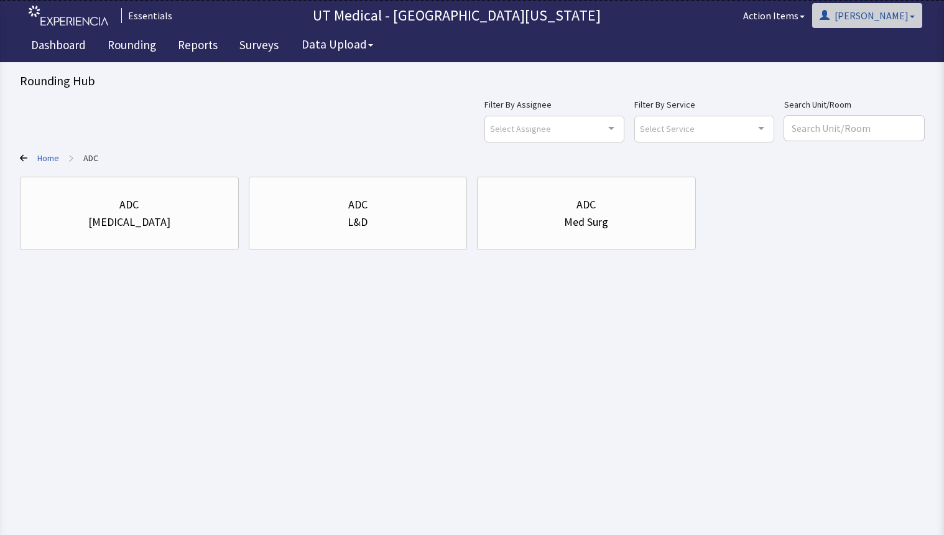
click at [902, 10] on button "[PERSON_NAME]" at bounding box center [868, 15] width 110 height 25
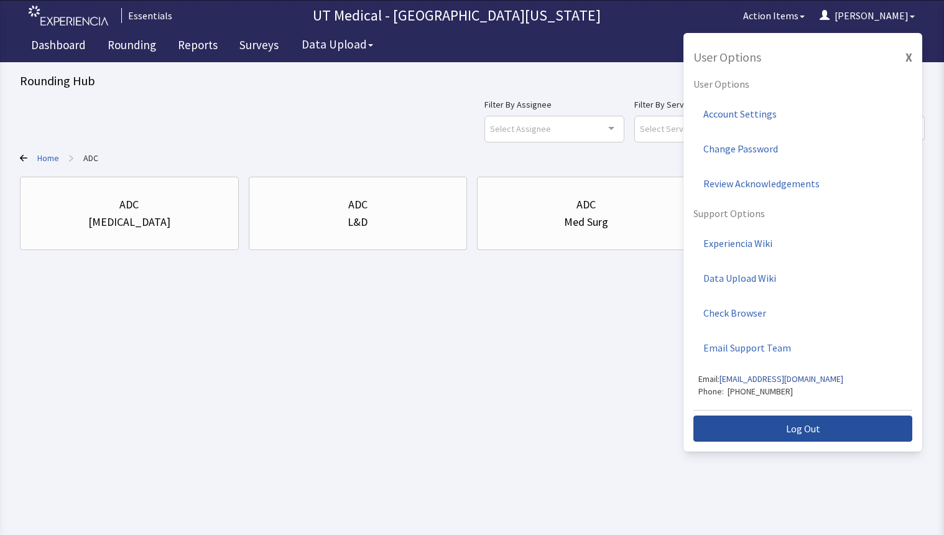
click at [804, 435] on span "Log Out" at bounding box center [803, 428] width 34 height 15
